Goal: Check status: Check status

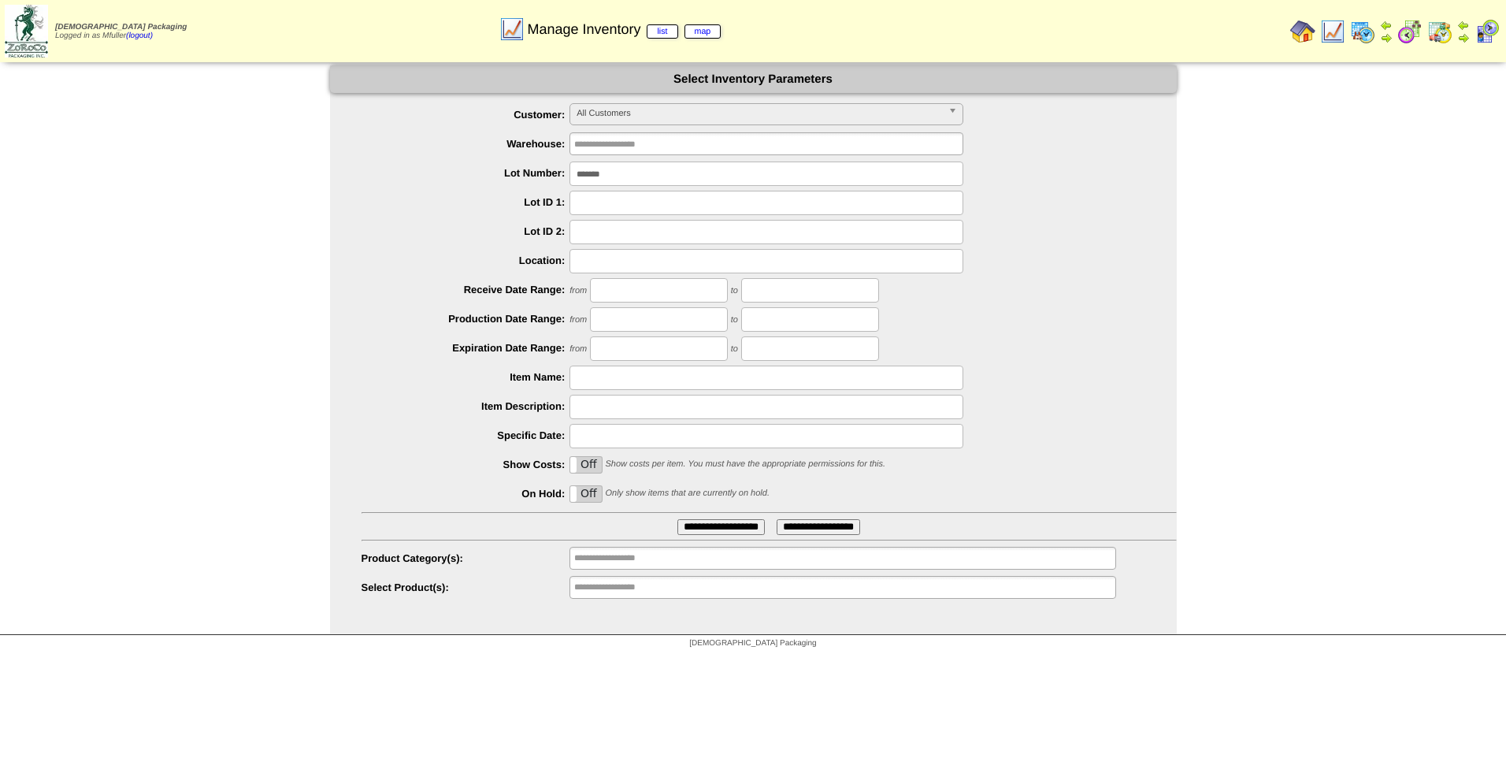
drag, startPoint x: 644, startPoint y: 173, endPoint x: 363, endPoint y: 145, distance: 281.9
click at [363, 145] on ul "**********" at bounding box center [753, 351] width 847 height 497
type input "*******"
click at [706, 528] on input "**********" at bounding box center [721, 527] width 87 height 16
